Goal: Information Seeking & Learning: Find specific page/section

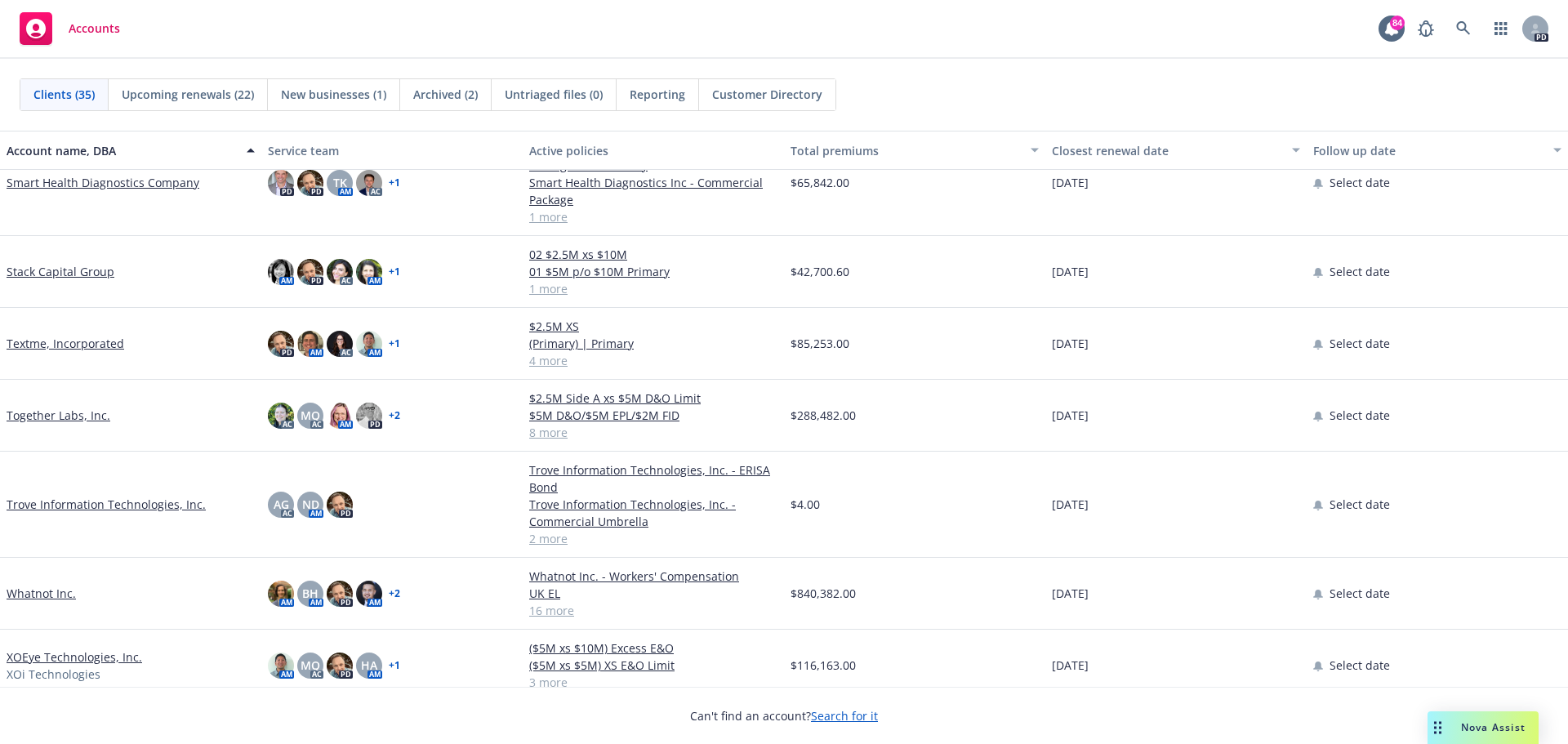
scroll to position [1892, 0]
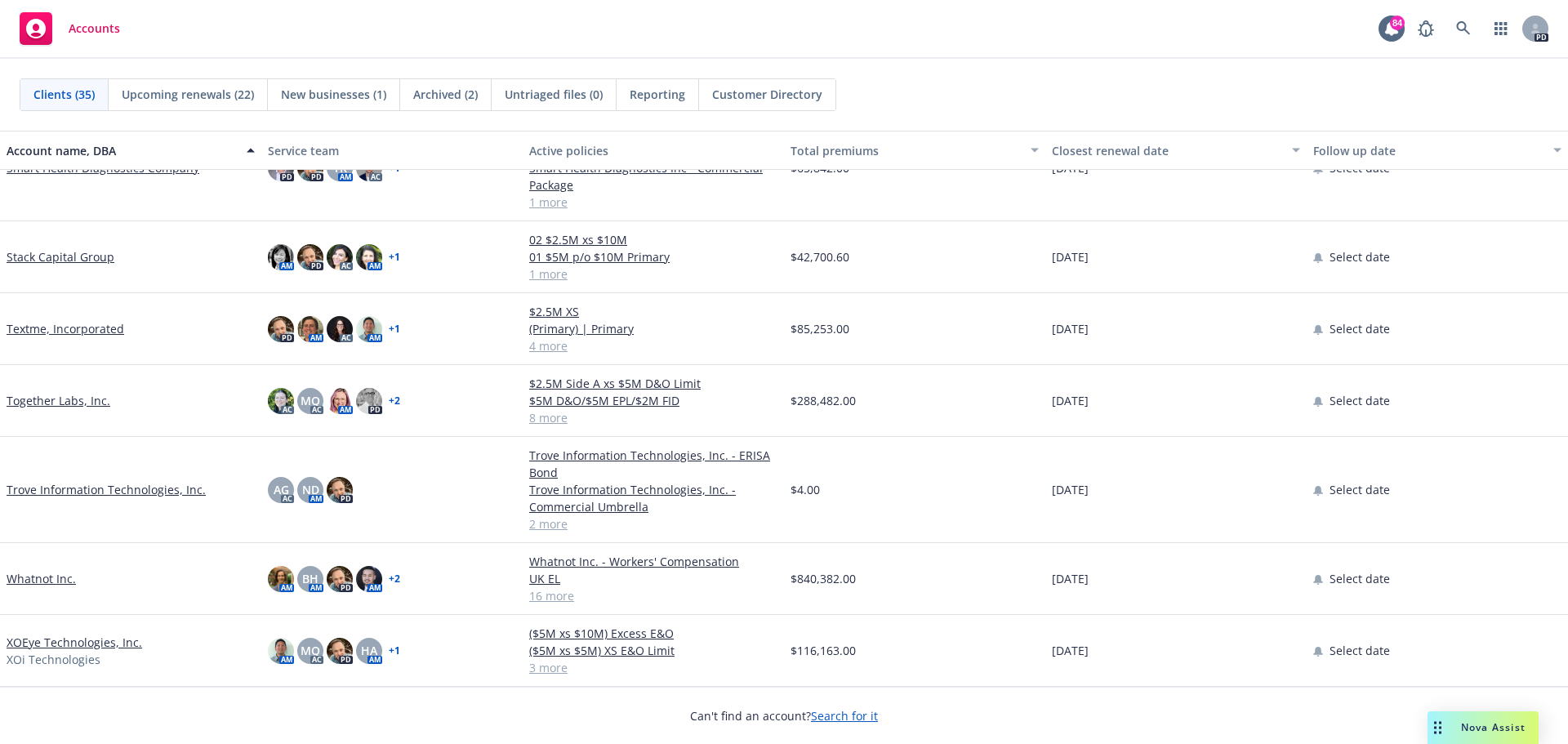
click at [539, 530] on link "2 more" at bounding box center [653, 524] width 248 height 17
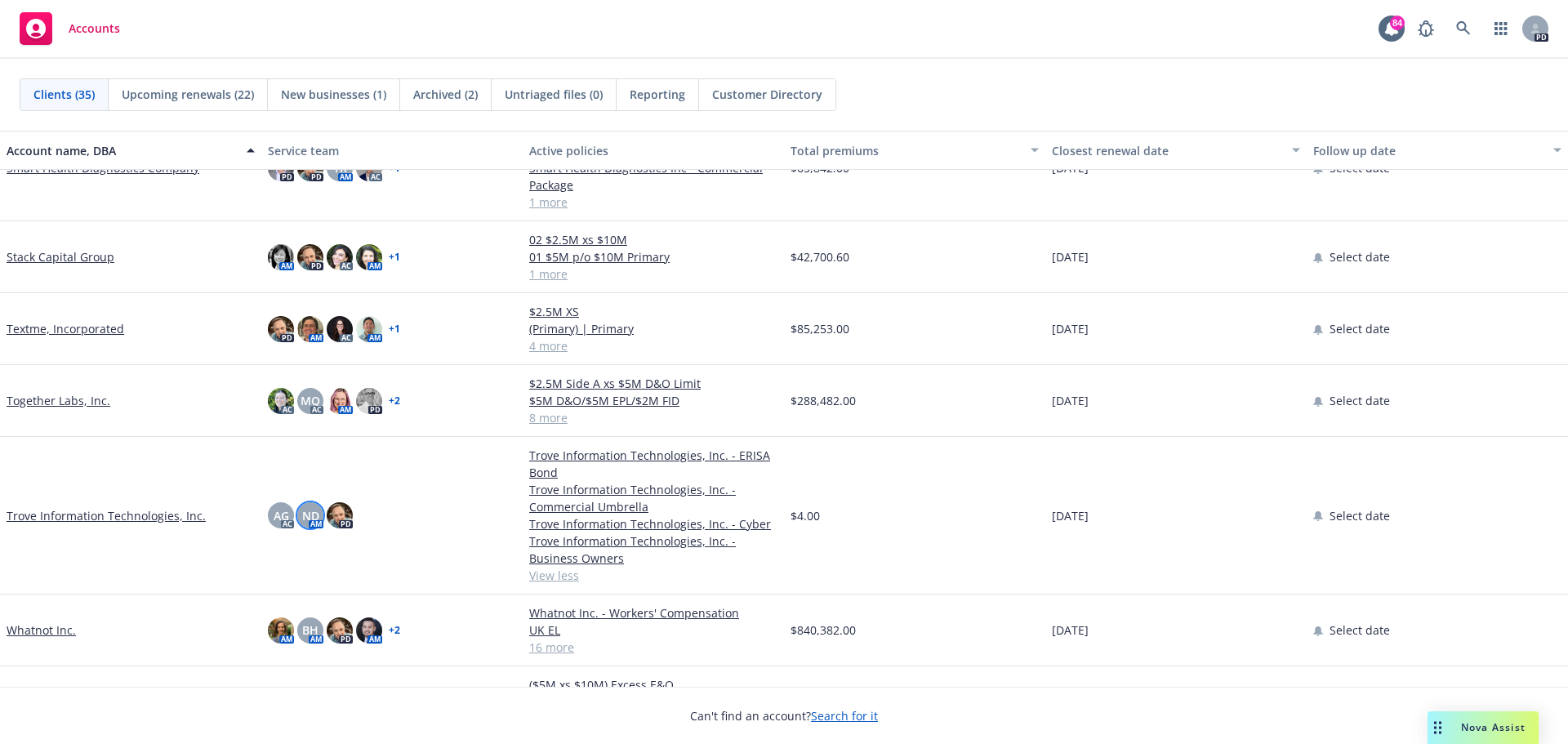
click at [308, 511] on span "ND" at bounding box center [310, 516] width 17 height 17
click at [276, 522] on span "AG" at bounding box center [281, 516] width 16 height 17
click at [213, 483] on div "Trove Information Technologies, Inc." at bounding box center [130, 516] width 261 height 158
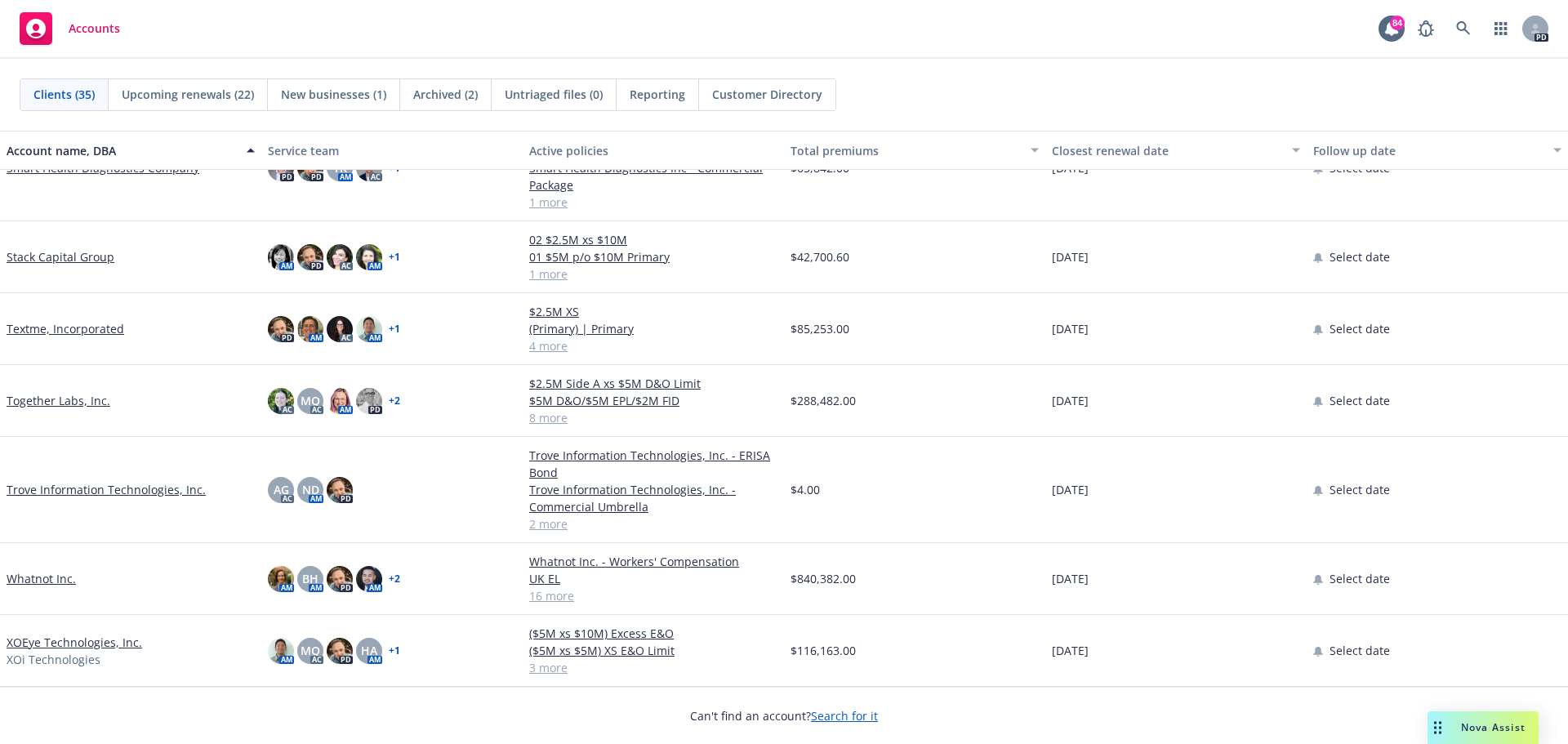
click at [82, 492] on link "Trove Information Technologies, Inc." at bounding box center [106, 489] width 199 height 17
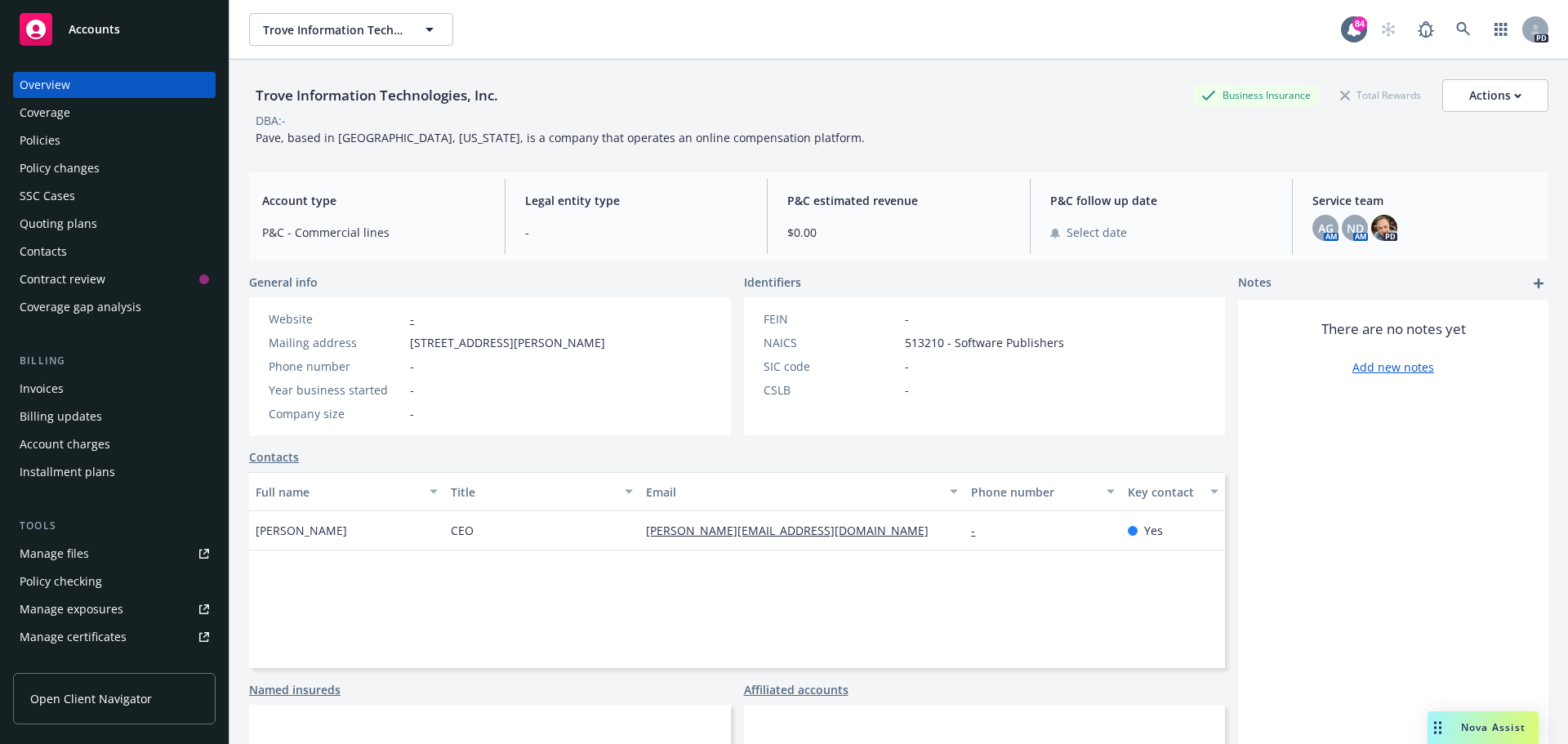
click at [38, 134] on div "Policies" at bounding box center [40, 141] width 41 height 27
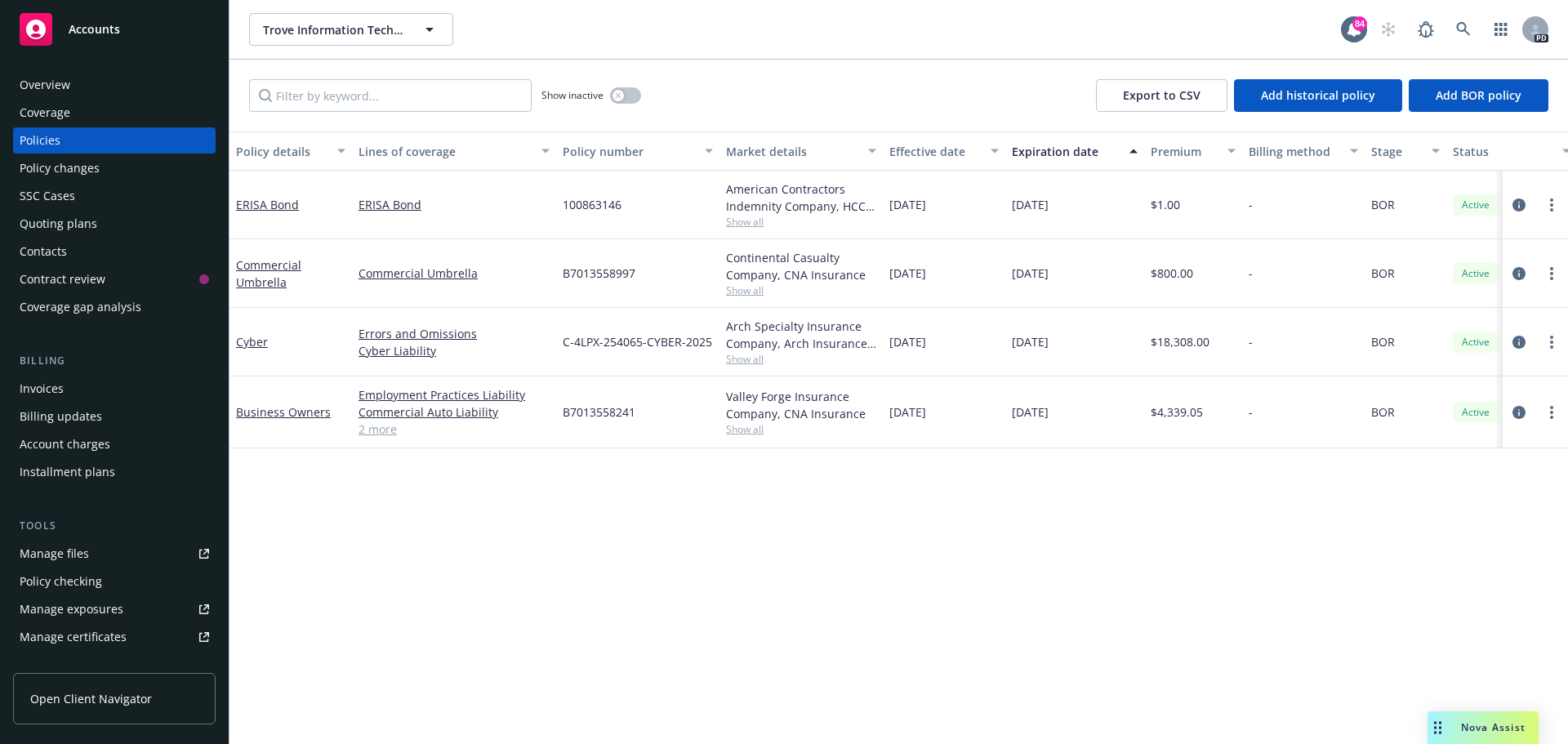
click at [385, 432] on link "2 more" at bounding box center [454, 429] width 192 height 17
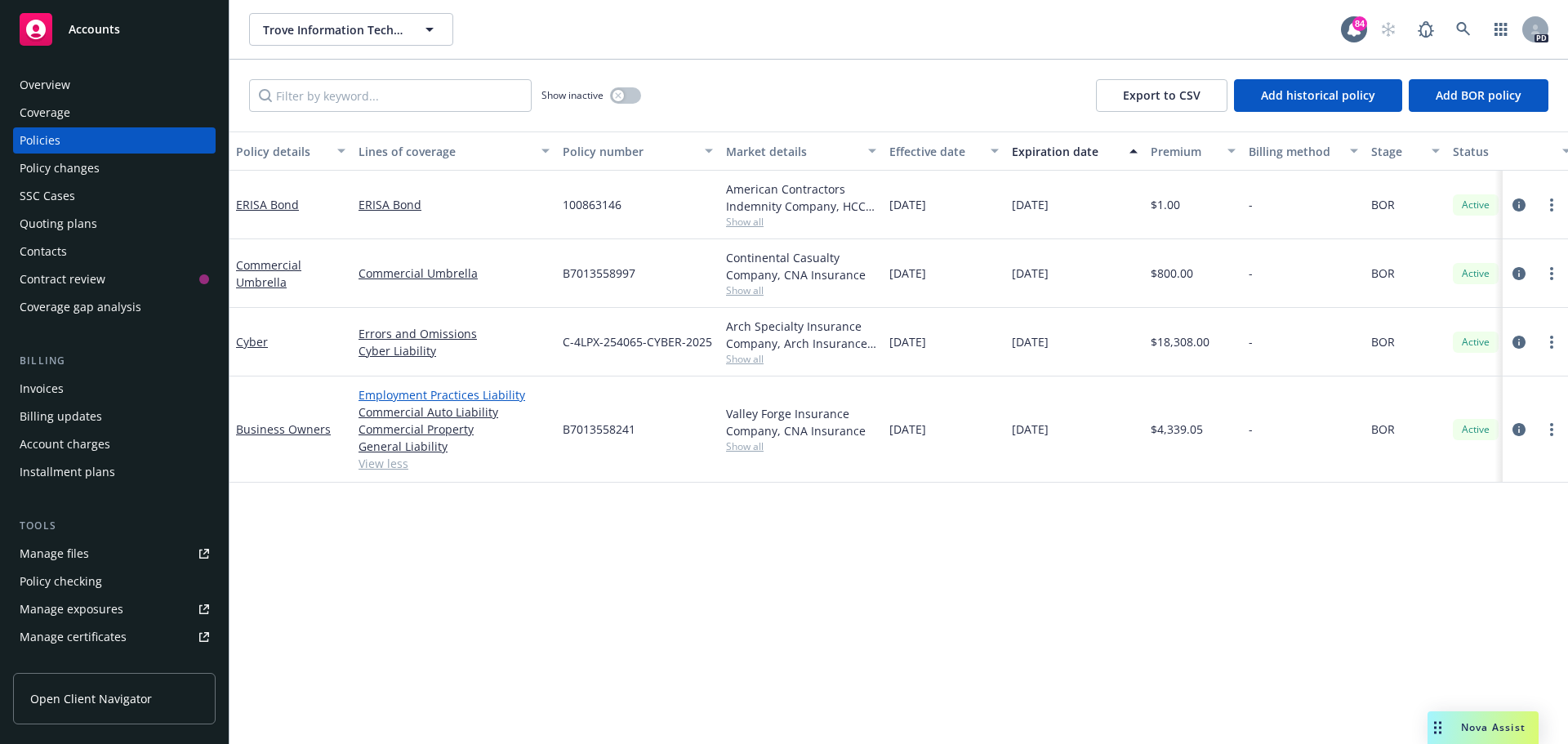
click at [403, 391] on link "Employment Practices Liability" at bounding box center [454, 395] width 192 height 17
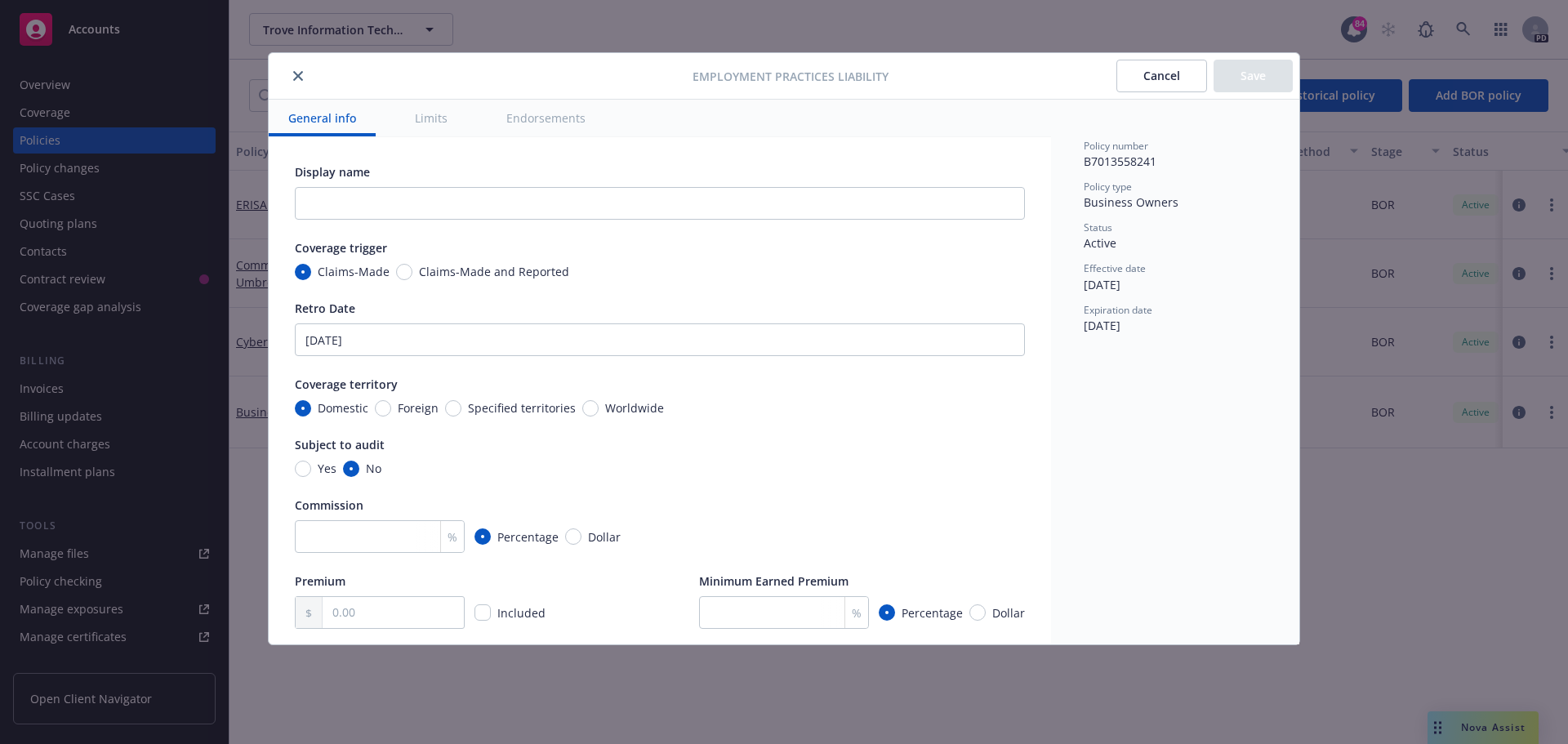
click at [1158, 78] on button "Cancel" at bounding box center [1162, 75] width 90 height 32
